Goal: Task Accomplishment & Management: Manage account settings

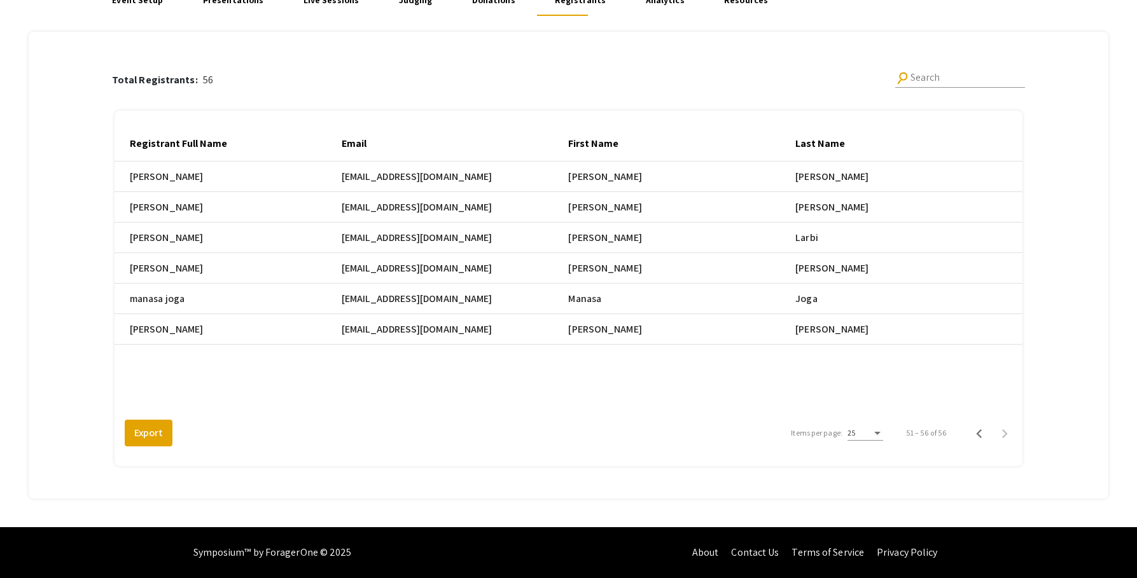
scroll to position [0, 559]
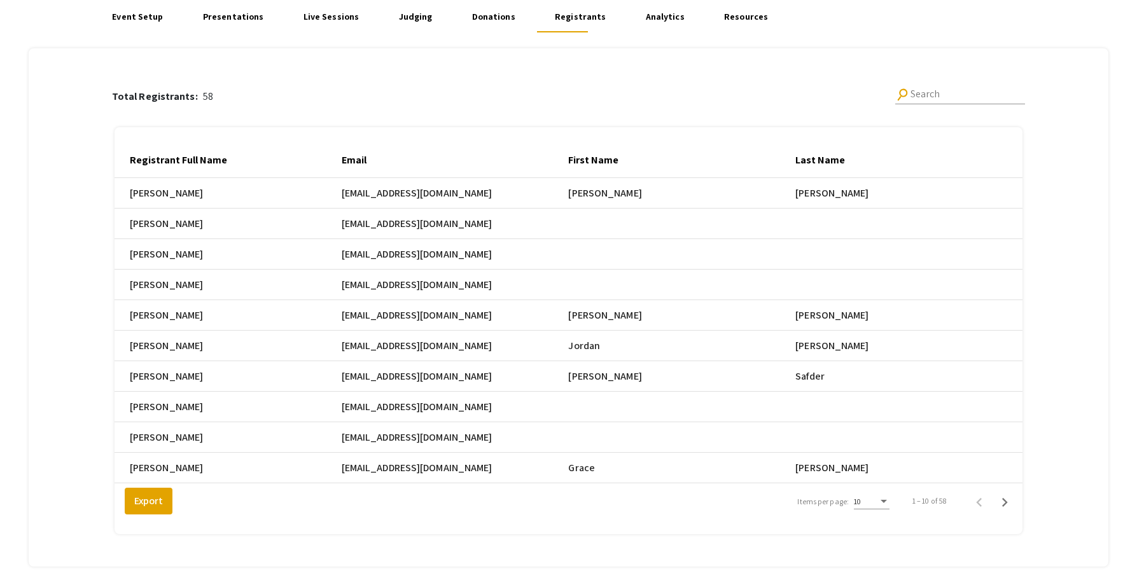
scroll to position [177, 0]
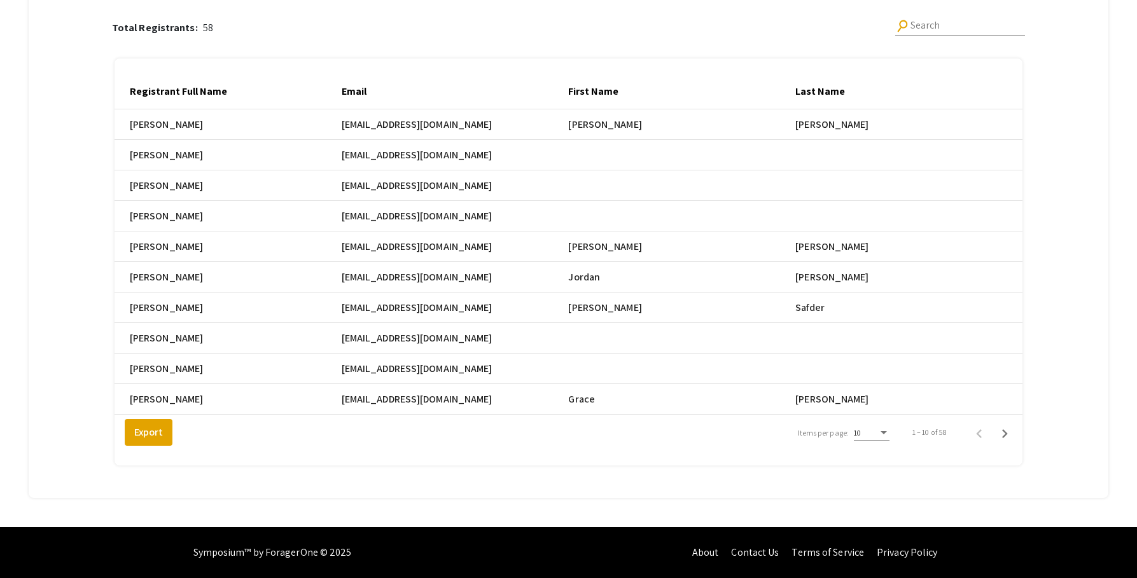
click at [888, 438] on div "10" at bounding box center [872, 430] width 36 height 22
click at [887, 449] on span "25" at bounding box center [880, 456] width 36 height 23
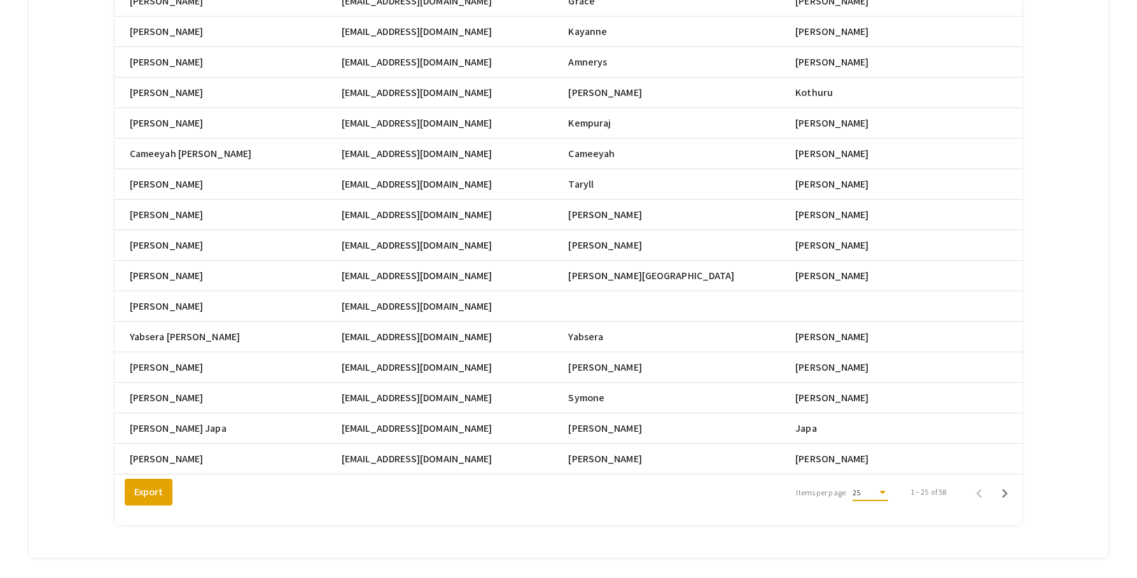
scroll to position [566, 0]
click at [1014, 502] on icon "Next page" at bounding box center [1005, 493] width 18 height 18
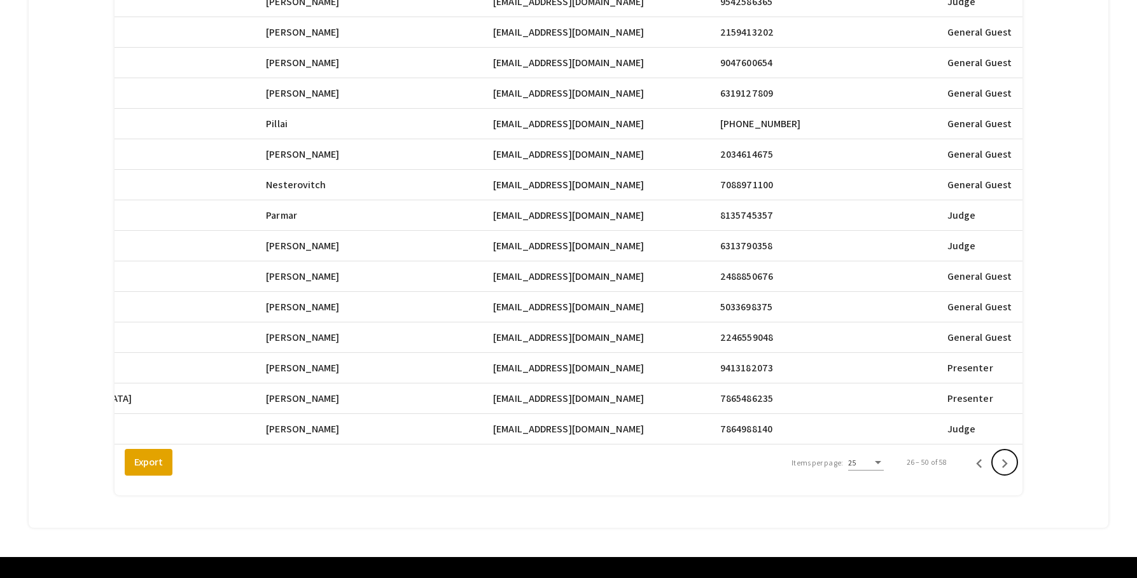
scroll to position [635, 0]
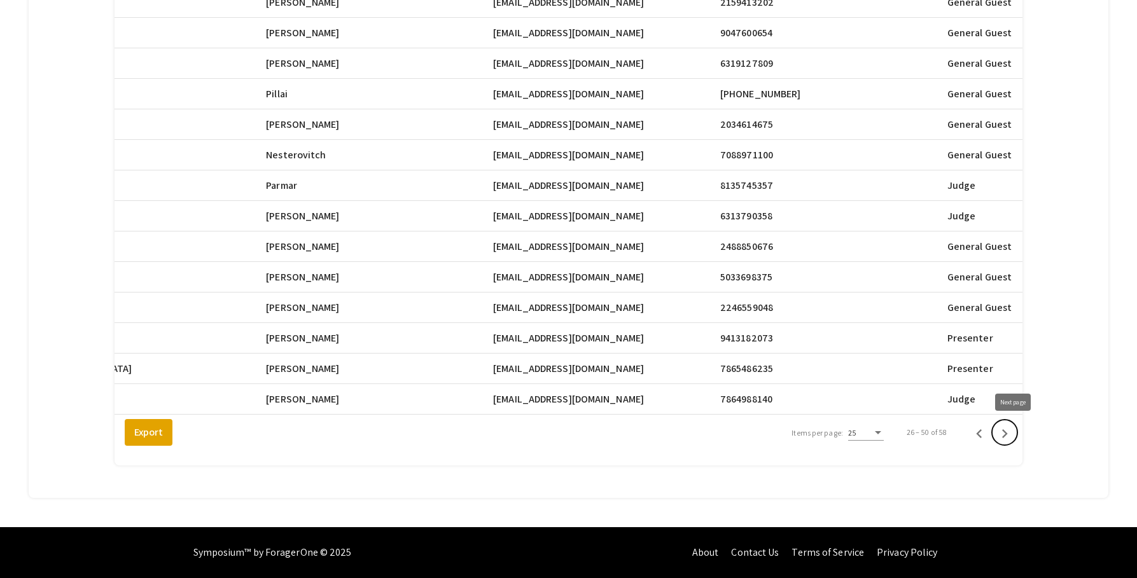
click at [1011, 434] on icon "Next page" at bounding box center [1005, 434] width 18 height 18
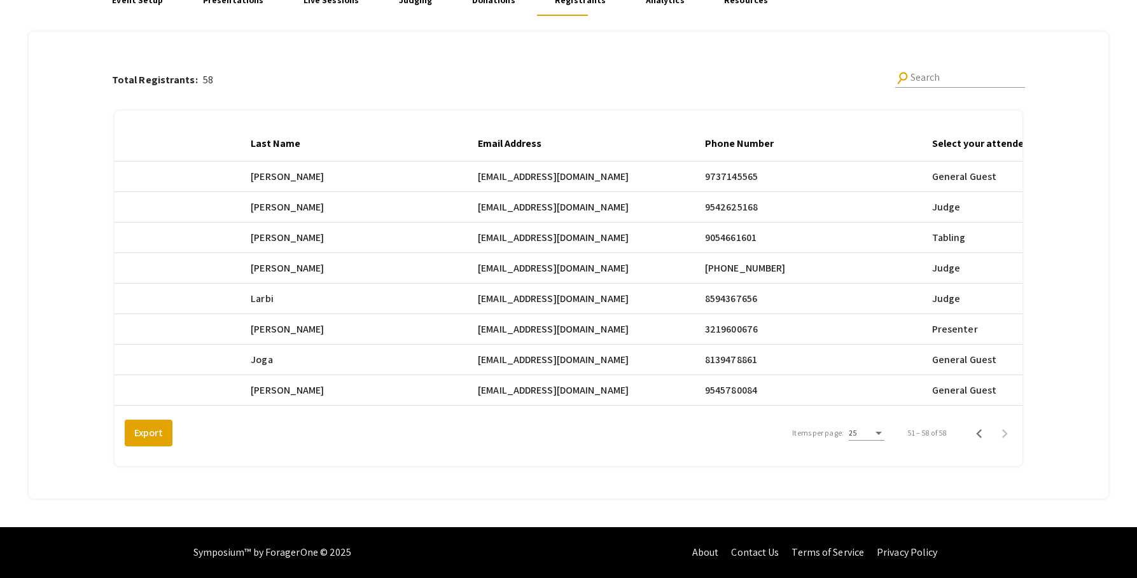
scroll to position [0, 547]
click at [982, 433] on icon "Previous page" at bounding box center [979, 434] width 6 height 9
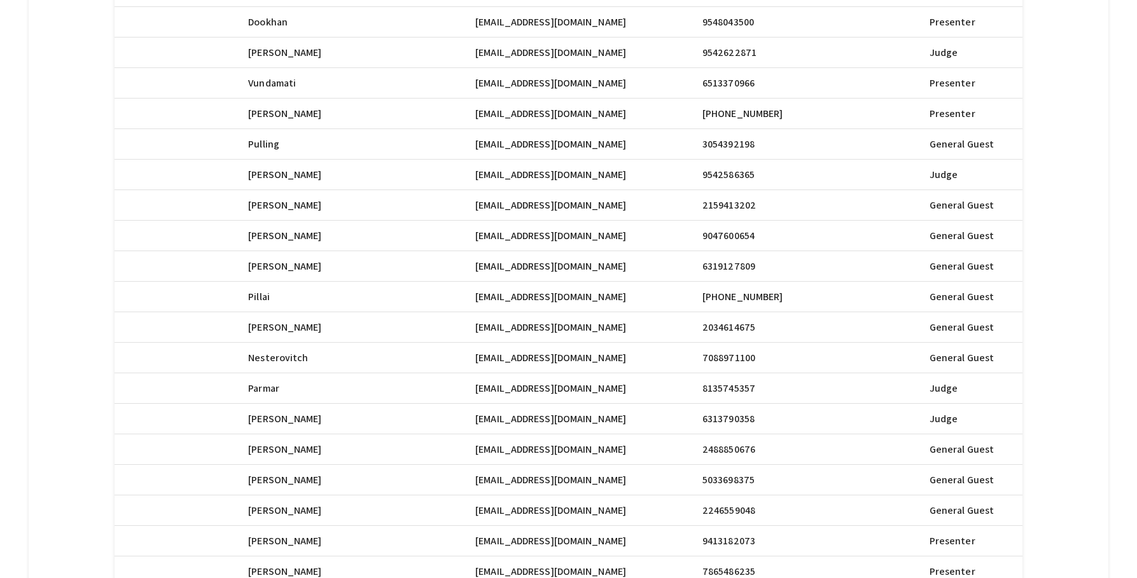
scroll to position [635, 0]
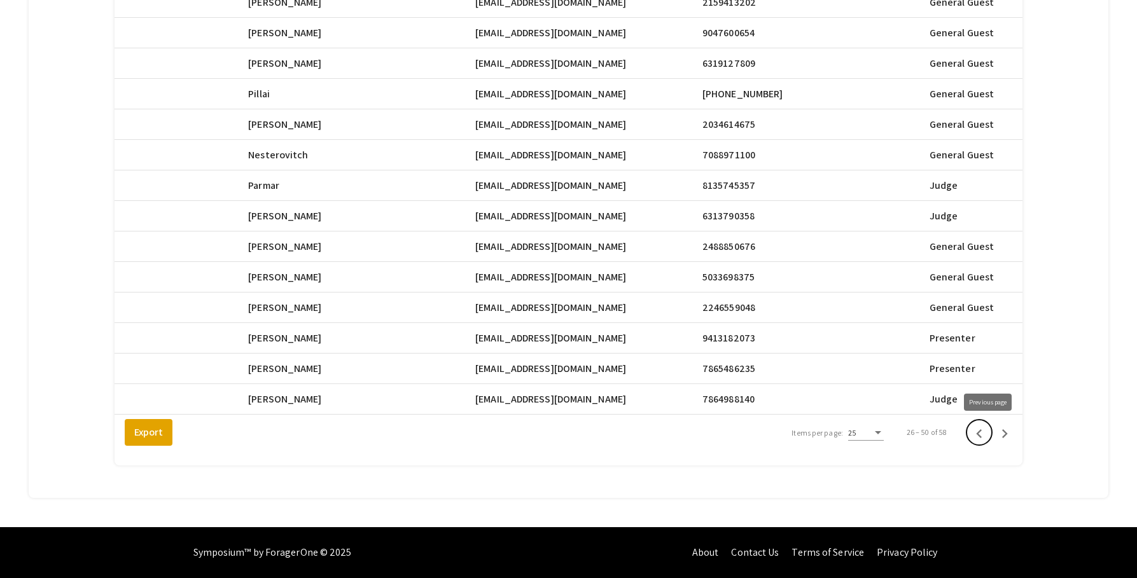
click at [988, 440] on icon "Previous page" at bounding box center [979, 434] width 18 height 18
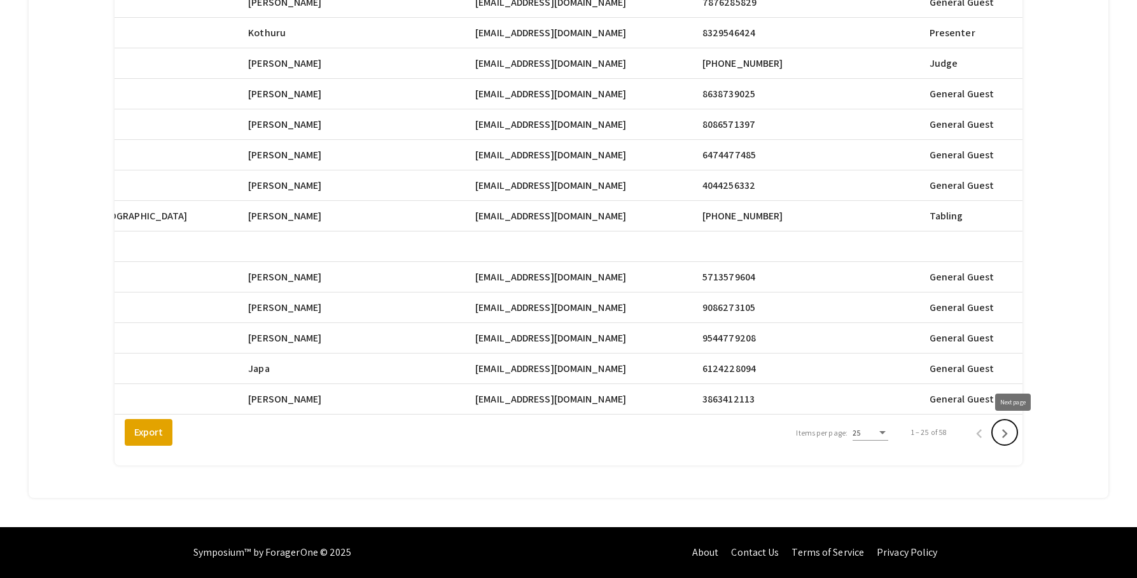
click at [1014, 435] on icon "Next page" at bounding box center [1005, 434] width 18 height 18
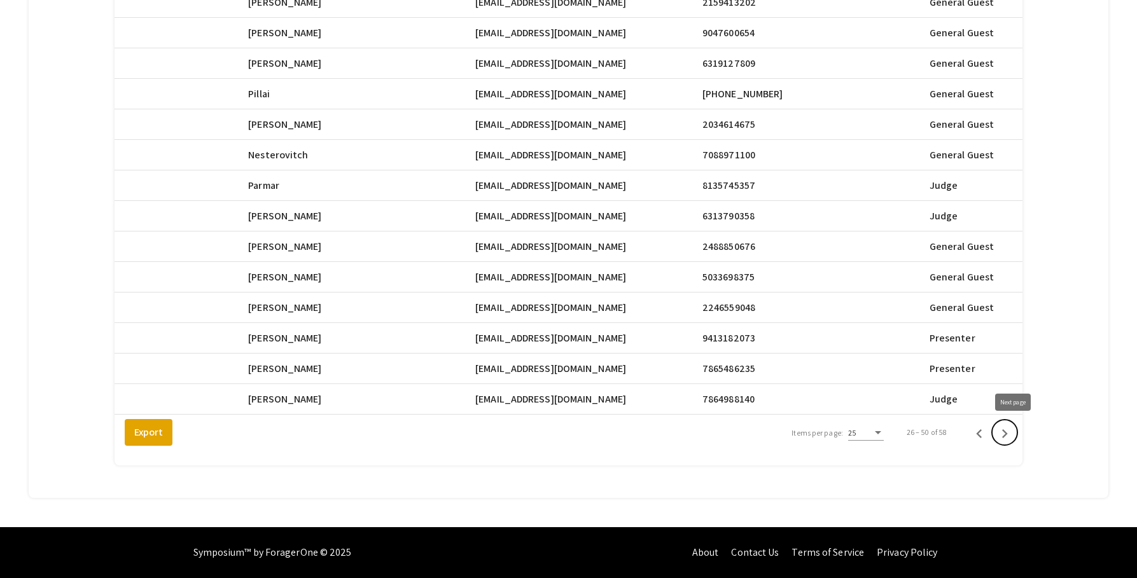
click at [1013, 437] on icon "Next page" at bounding box center [1005, 434] width 18 height 18
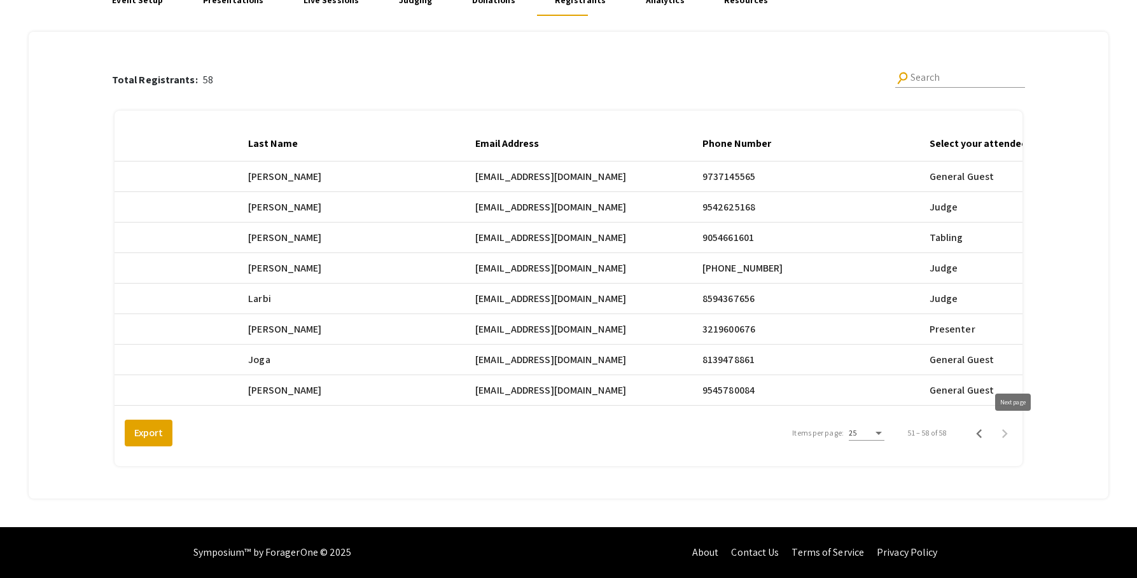
scroll to position [116, 0]
click at [883, 431] on div "Items per page:" at bounding box center [878, 433] width 11 height 9
click at [993, 459] on div at bounding box center [568, 289] width 1137 height 578
click at [984, 429] on icon "Previous page" at bounding box center [979, 434] width 18 height 18
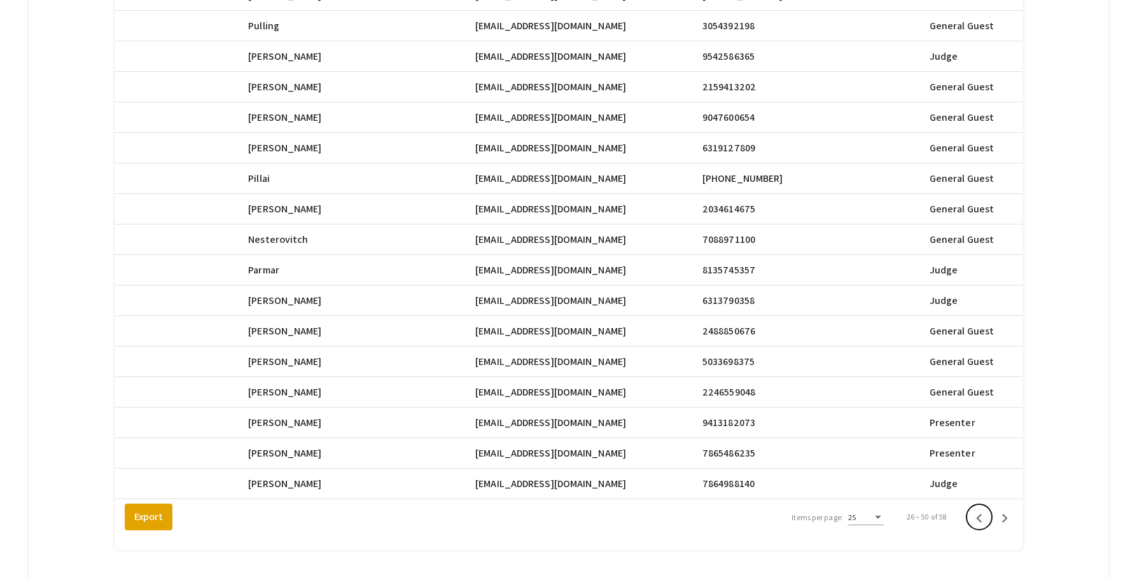
scroll to position [543, 0]
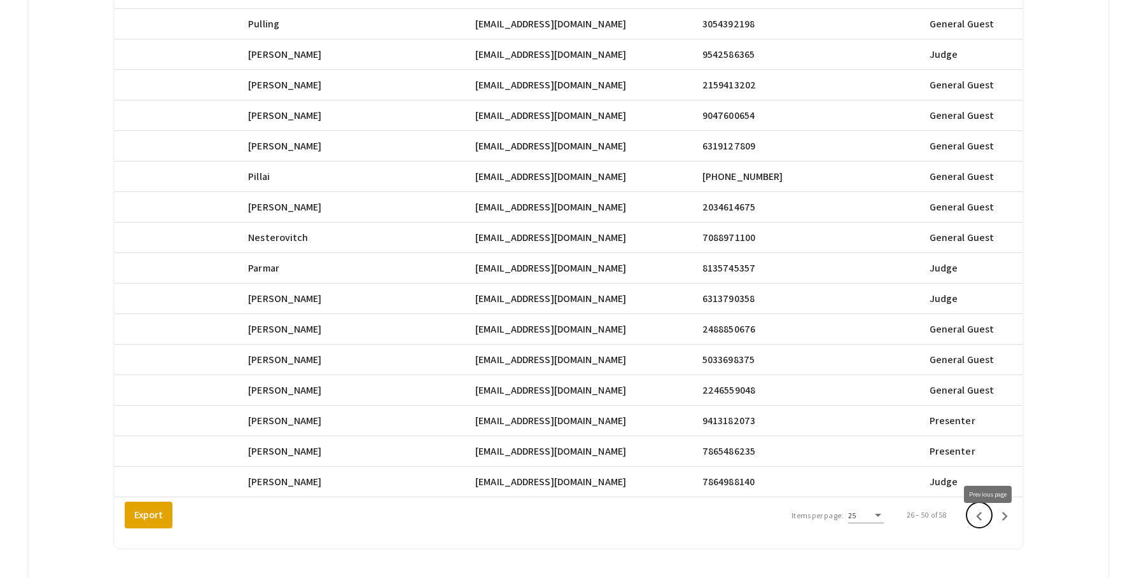
click at [982, 521] on icon "Previous page" at bounding box center [979, 516] width 6 height 9
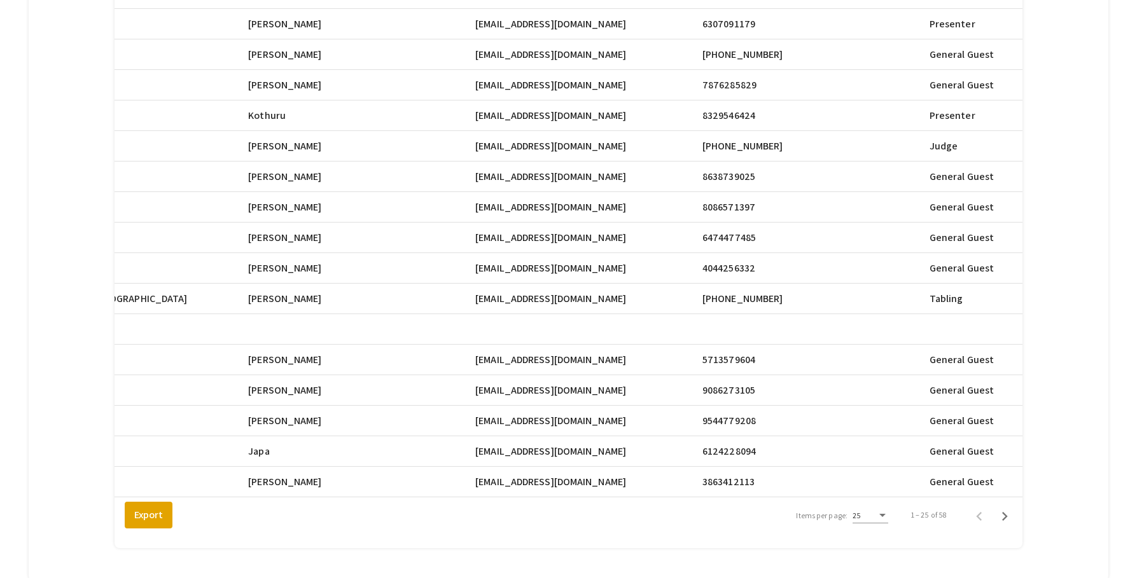
drag, startPoint x: 483, startPoint y: 117, endPoint x: 517, endPoint y: 118, distance: 34.4
drag, startPoint x: 592, startPoint y: 117, endPoint x: 486, endPoint y: 118, distance: 106.9
copy span "sk1816@mynsu.nova.edu"
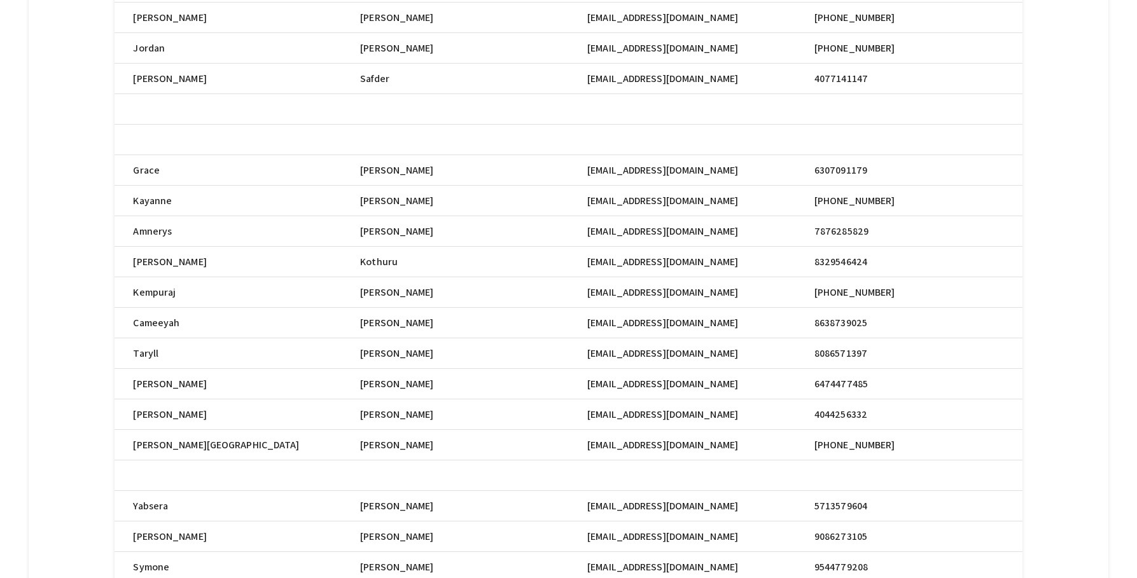
scroll to position [0, 438]
drag, startPoint x: 704, startPoint y: 261, endPoint x: 595, endPoint y: 262, distance: 109.5
copy span "sk1816@mynsu.nova.edu"
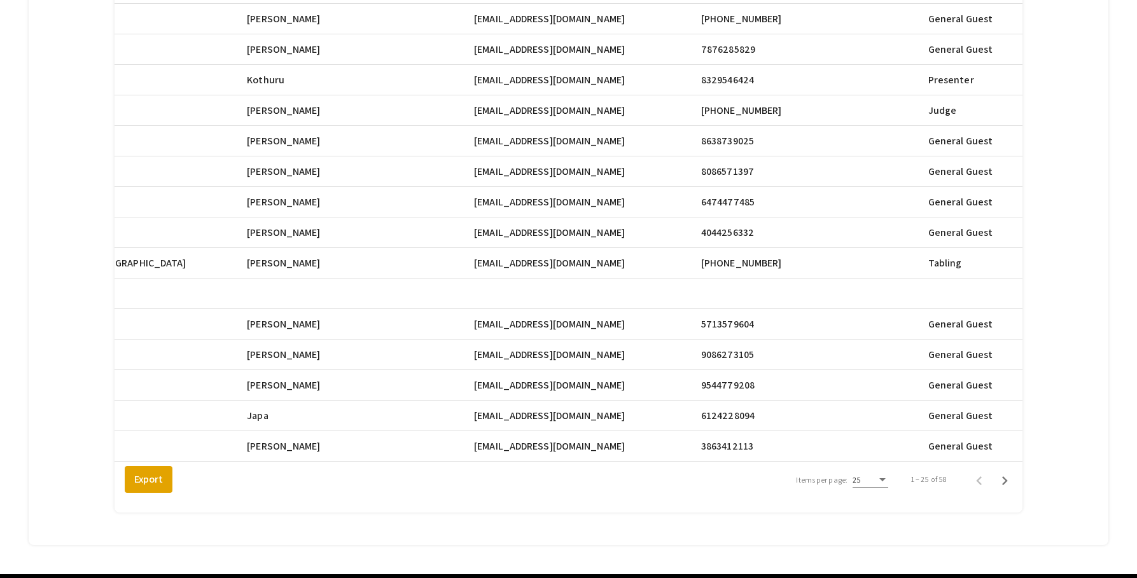
scroll to position [584, 0]
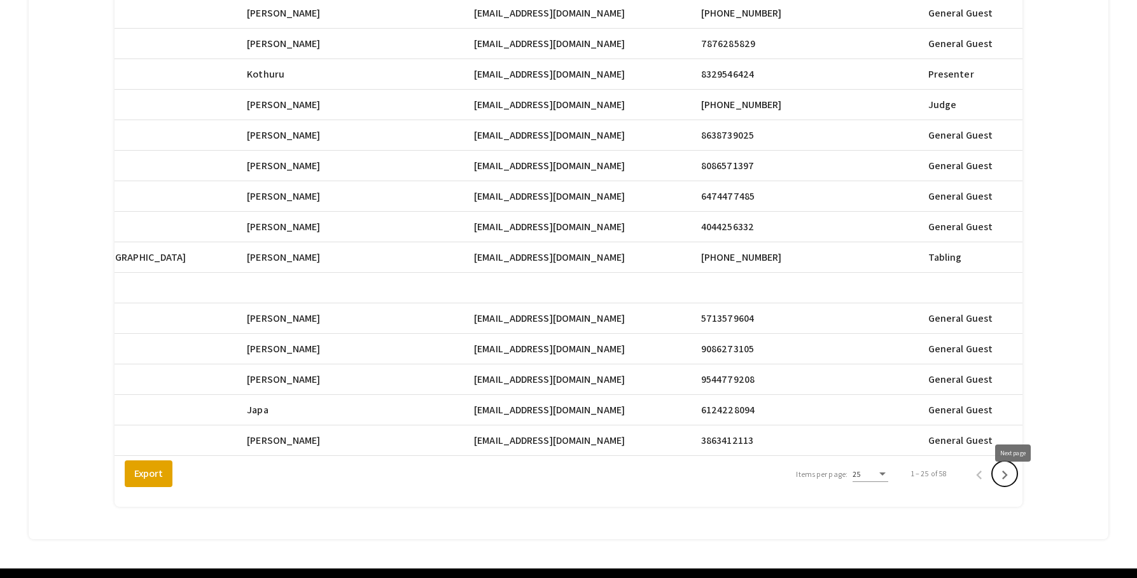
click at [1014, 482] on icon "Next page" at bounding box center [1005, 475] width 18 height 18
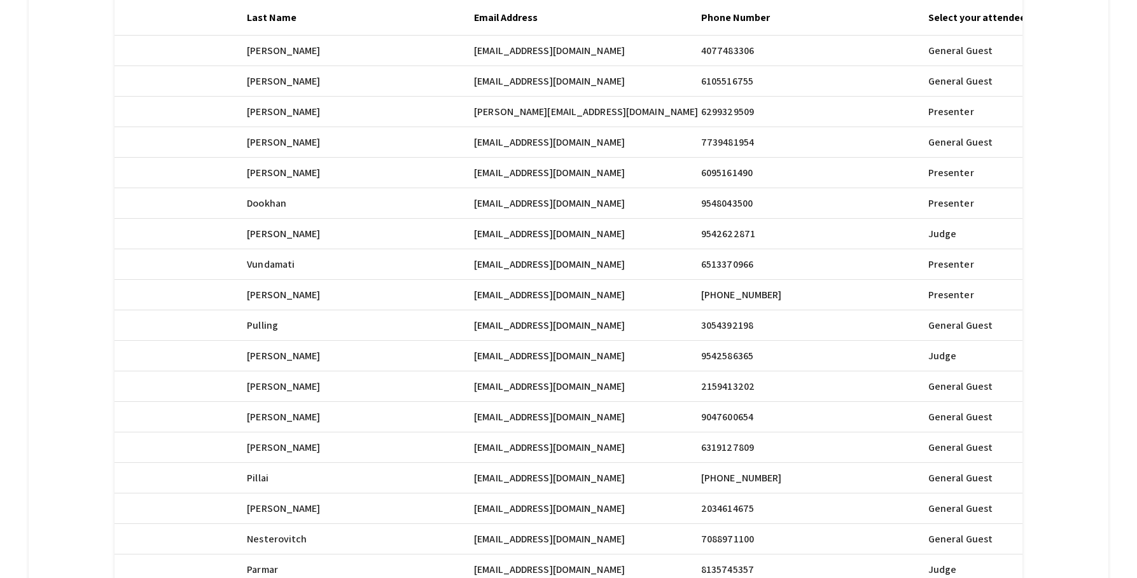
scroll to position [244, 0]
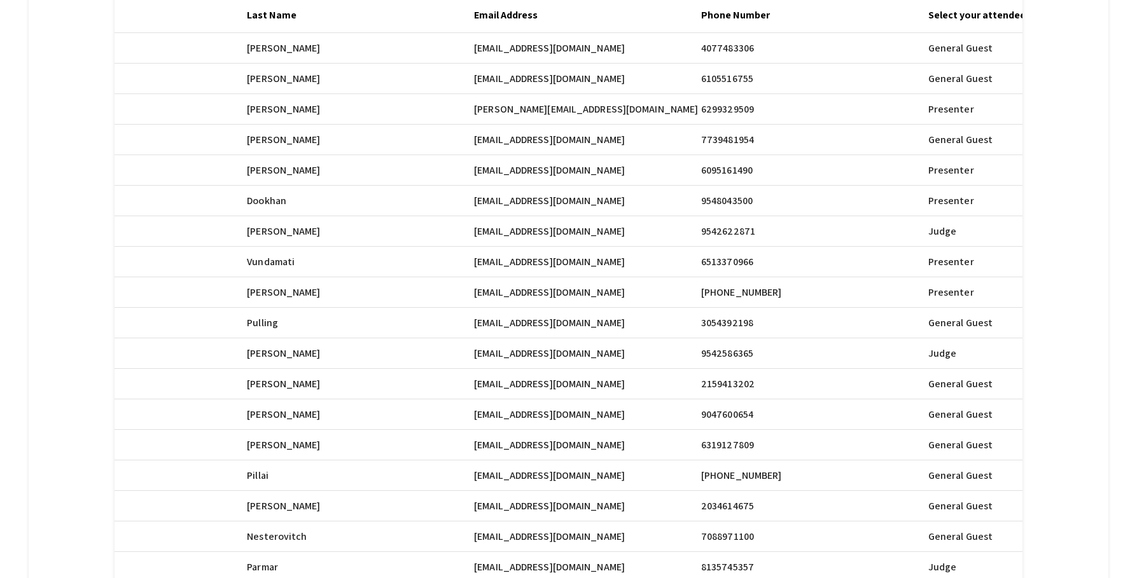
click at [498, 56] on span "pr875@mynsu.nova.edu" at bounding box center [549, 48] width 151 height 15
drag, startPoint x: 481, startPoint y: 172, endPoint x: 591, endPoint y: 172, distance: 110.1
click at [474, 172] on mat-row "Prathiv Raj Ramesh Babu pr875@mynsu.nova.edu Prathiv Raj Ramesh Babu pr875@myns…" at bounding box center [20, 170] width 908 height 31
copy mat-row "pr875@mynsu.nova.edu"
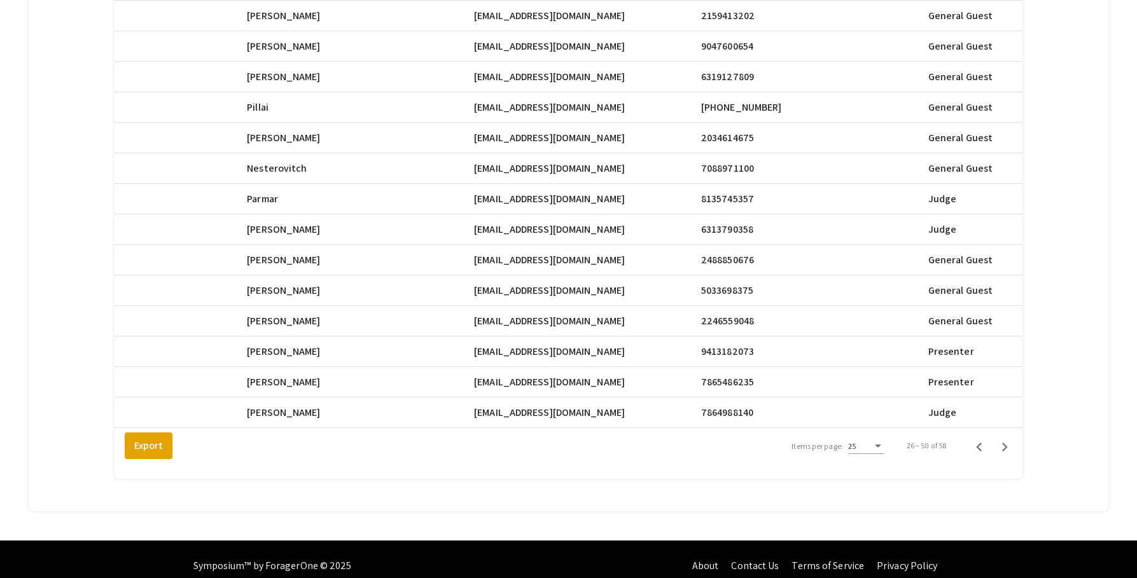
scroll to position [614, 0]
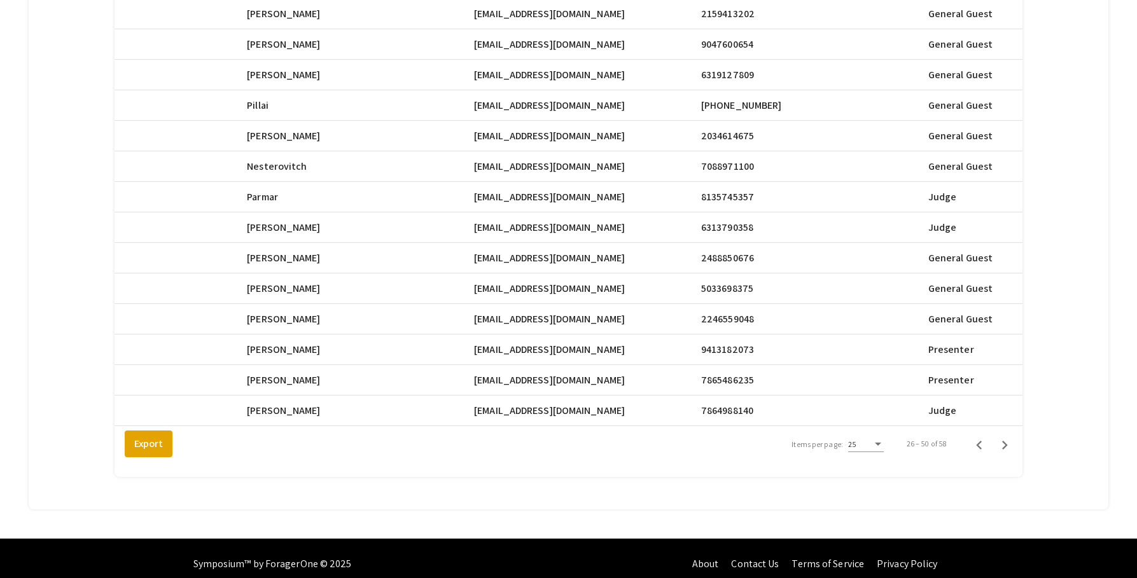
drag, startPoint x: 483, startPoint y: 352, endPoint x: 564, endPoint y: 353, distance: 80.8
copy span "Swalk097@fiu.edu"
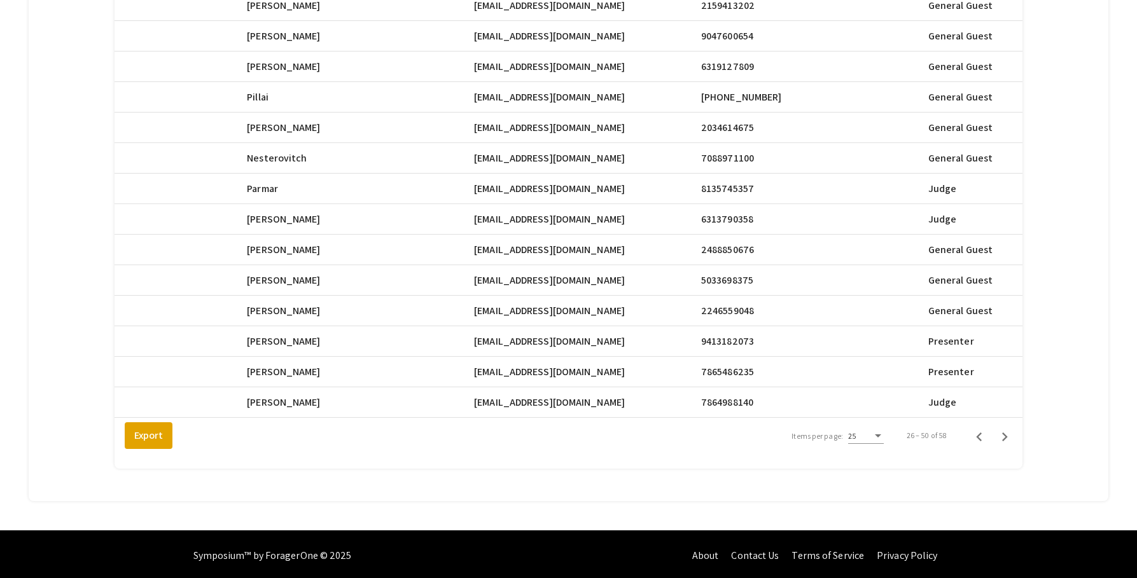
scroll to position [626, 0]
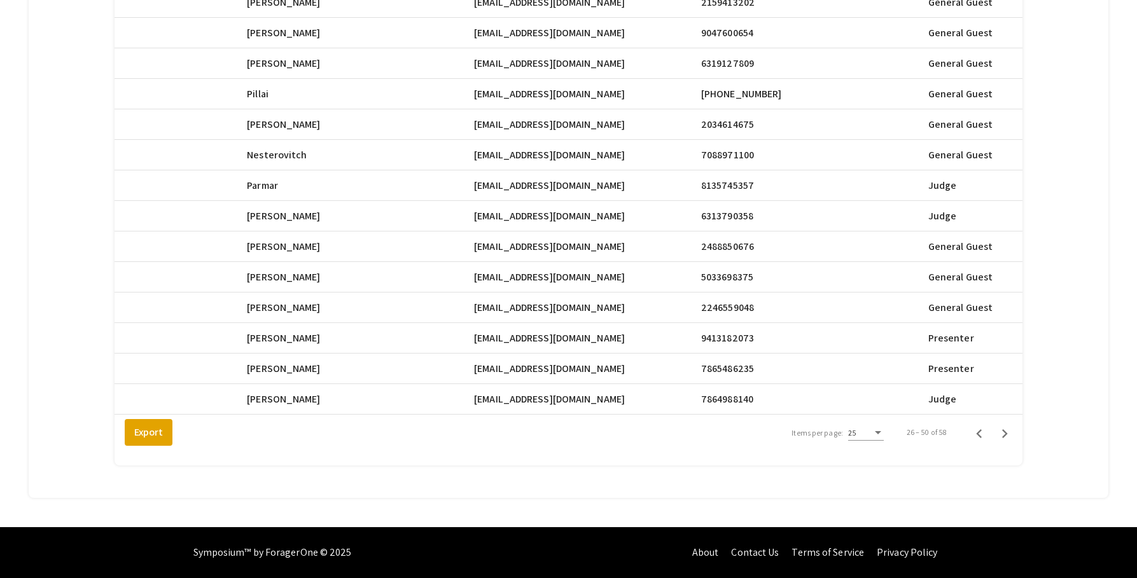
drag, startPoint x: 484, startPoint y: 370, endPoint x: 564, endPoint y: 372, distance: 79.6
copy span "mroge059@fiu.edu"
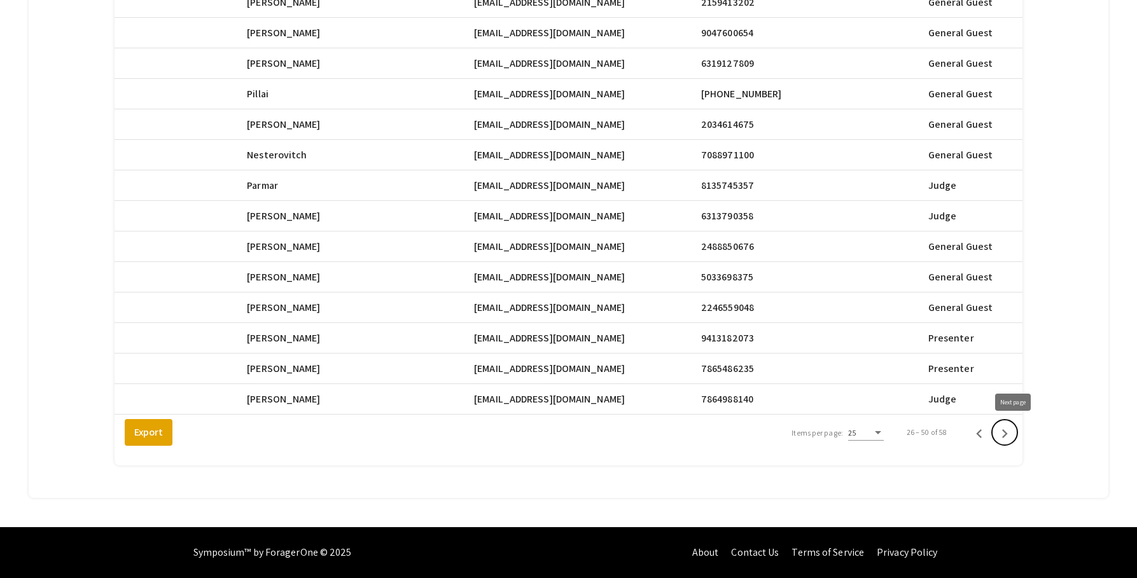
click at [1008, 433] on icon "Next page" at bounding box center [1005, 434] width 6 height 9
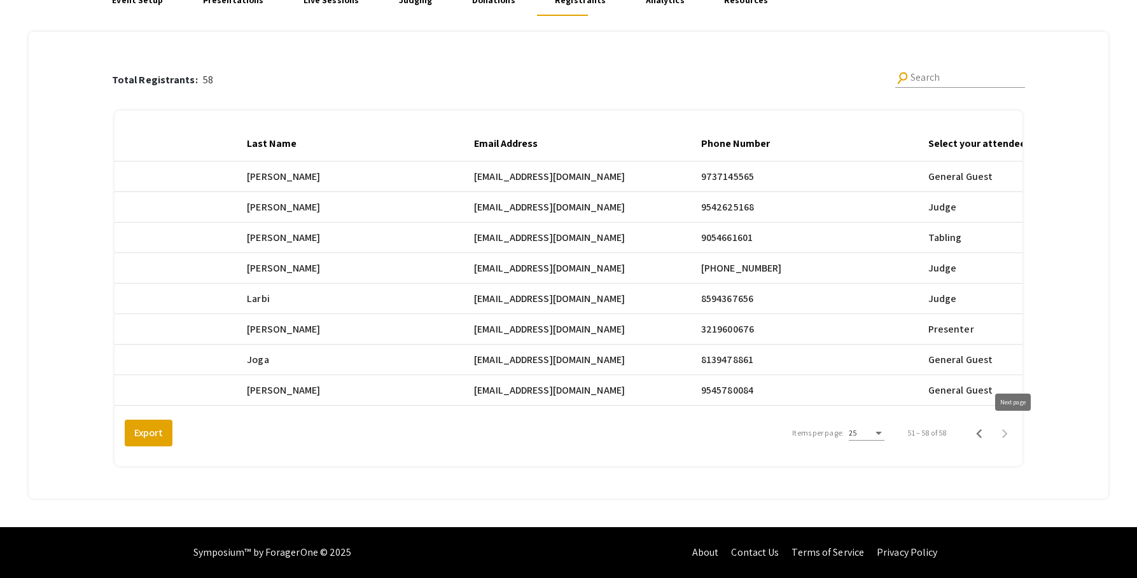
scroll to position [116, 0]
drag, startPoint x: 484, startPoint y: 331, endPoint x: 603, endPoint y: 334, distance: 119.0
click at [603, 192] on mat-cell "kiraparker1011@gmail.com" at bounding box center [587, 177] width 227 height 31
copy span "kiraparker1011@gmail.com"
click at [1082, 122] on div "Total Registrants: 58 search Search Registrant Full Name Email First Name Last …" at bounding box center [568, 258] width 1046 height 452
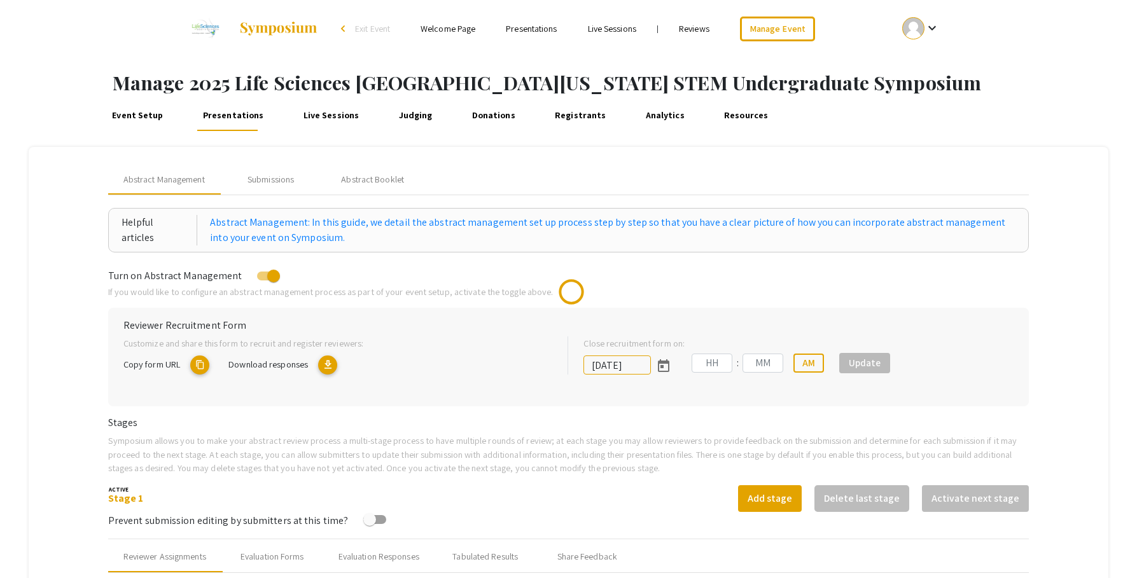
type input "10/25/2025"
type input "05"
type input "00"
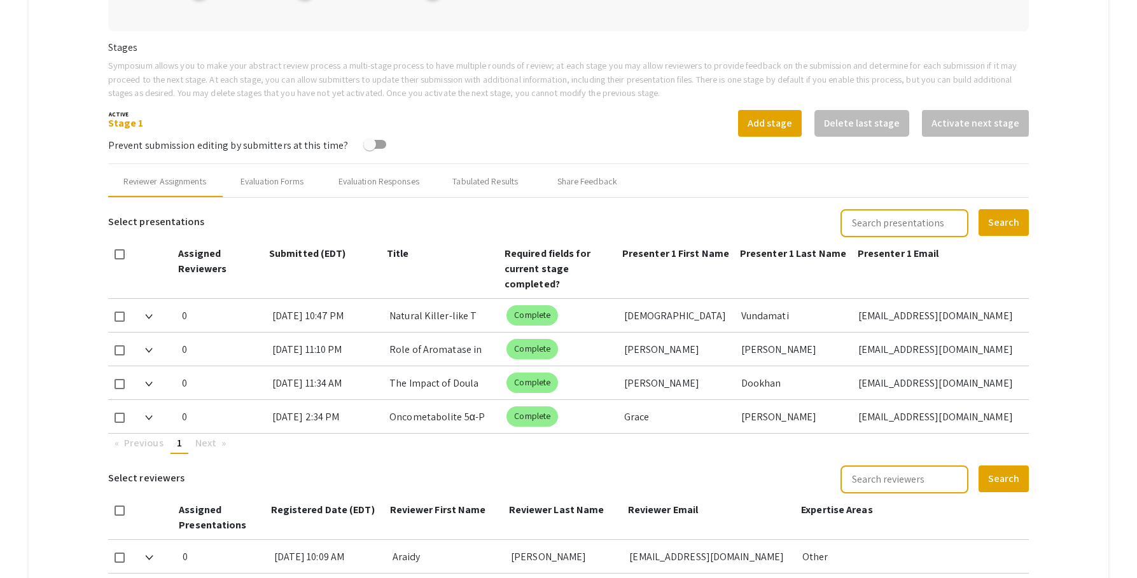
scroll to position [374, 0]
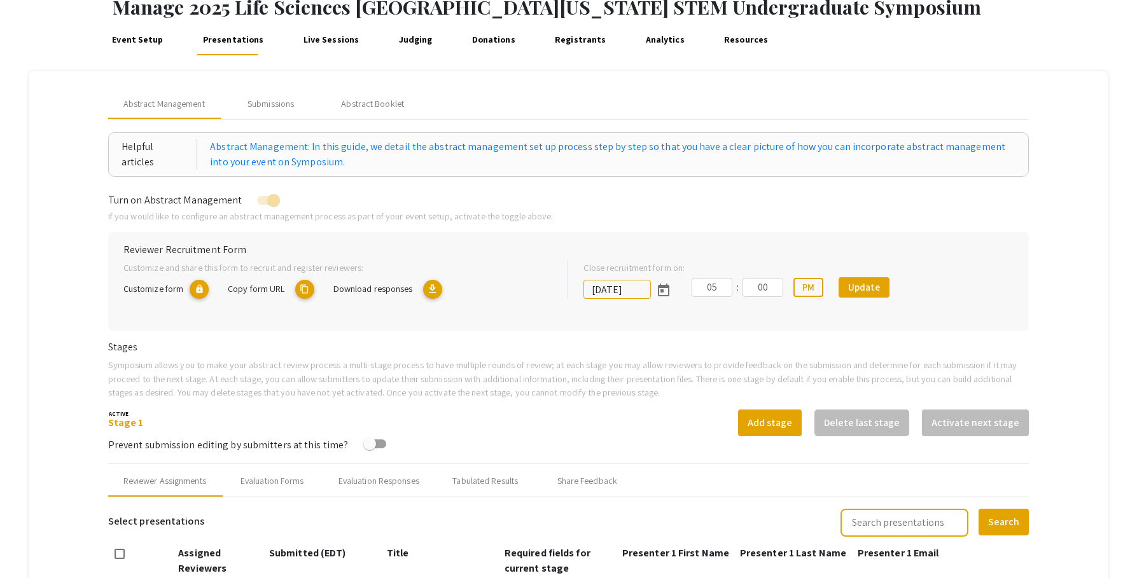
scroll to position [53, 0]
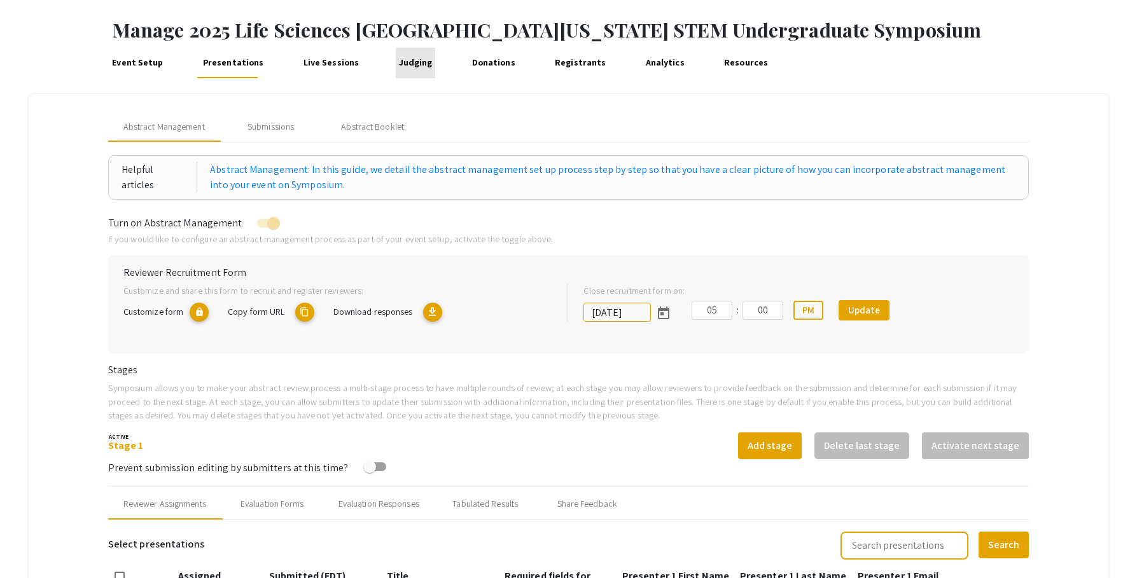
click at [407, 62] on link "Judging" at bounding box center [415, 63] width 39 height 31
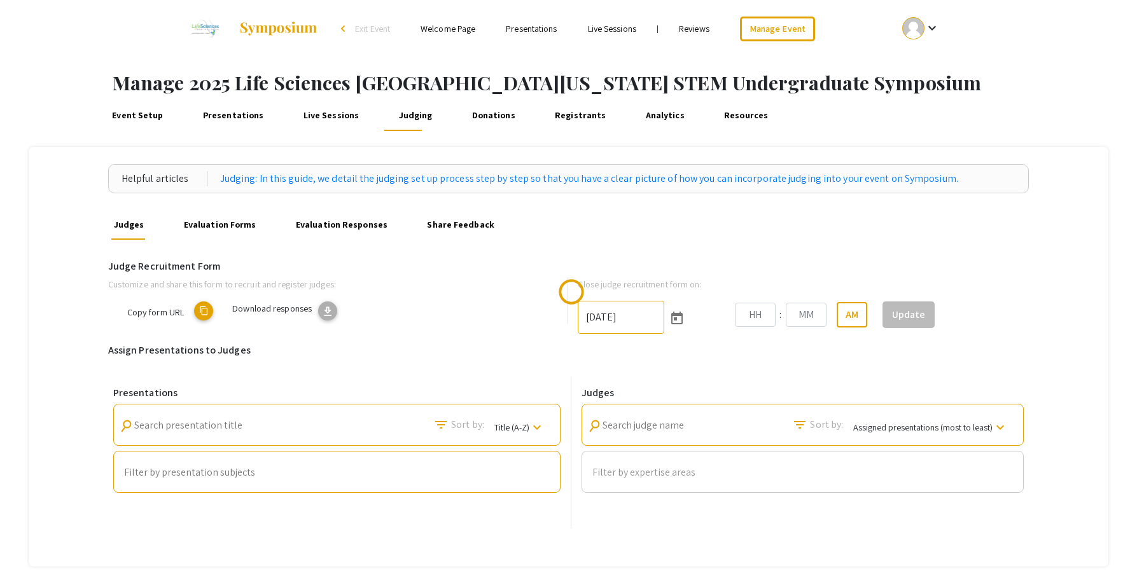
type input "[DATE]"
type input "06"
type input "00"
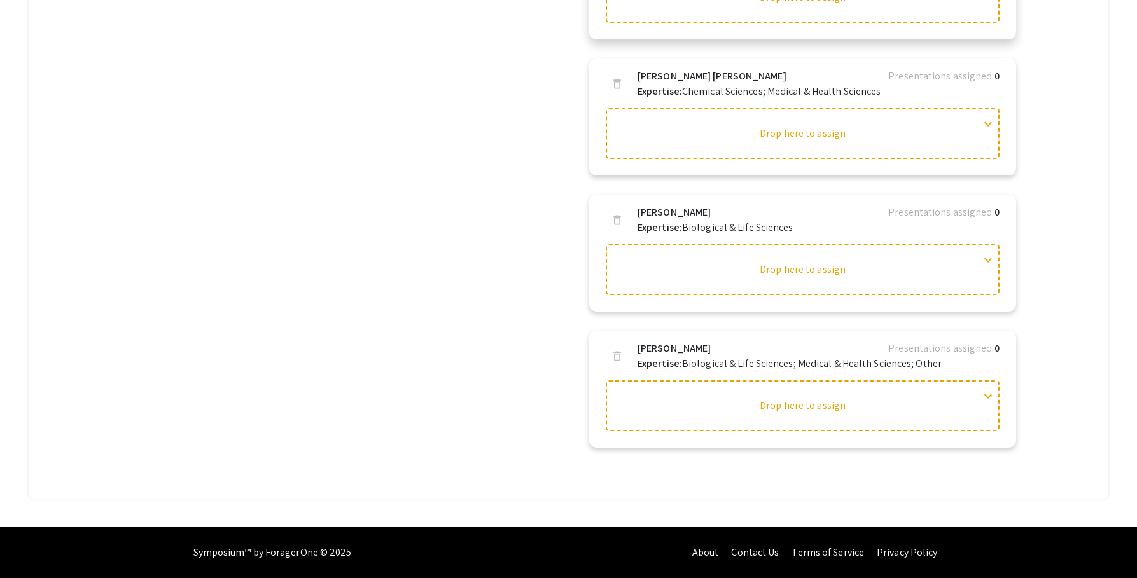
scroll to position [1466, 0]
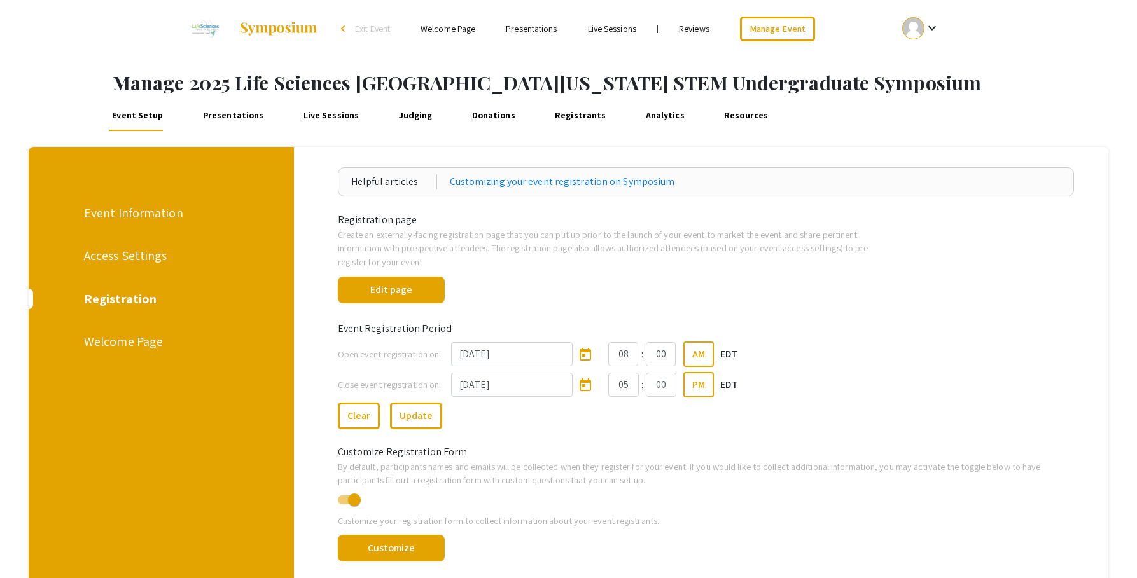
click at [909, 402] on div "Clear Update" at bounding box center [706, 414] width 756 height 32
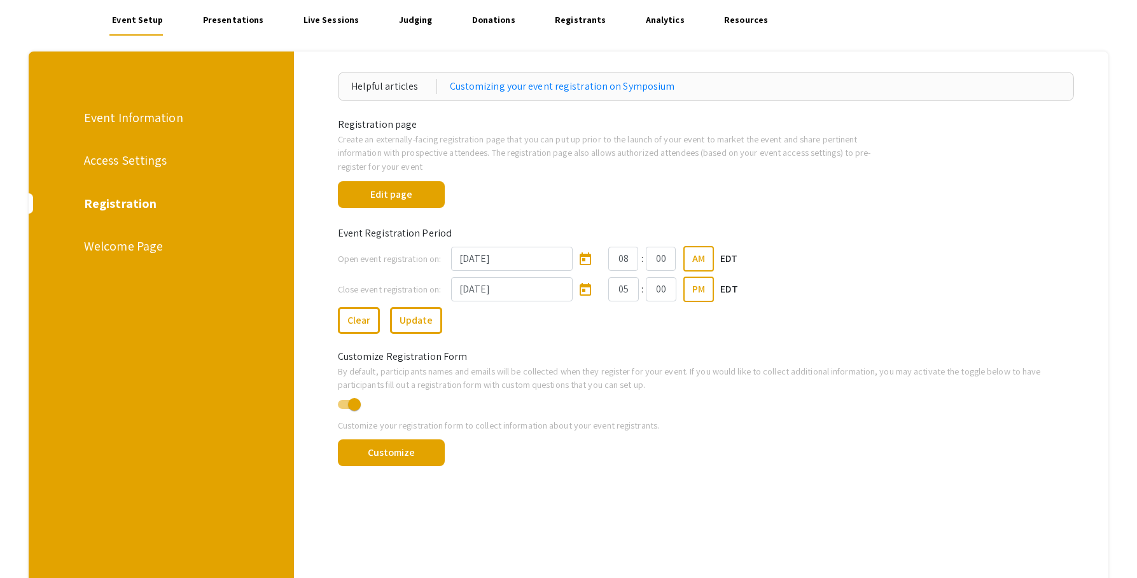
scroll to position [98, 0]
